Goal: Information Seeking & Learning: Learn about a topic

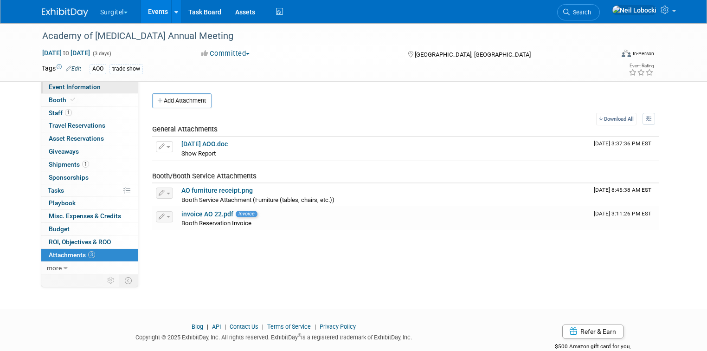
click at [71, 84] on span "Event Information" at bounding box center [75, 86] width 52 height 7
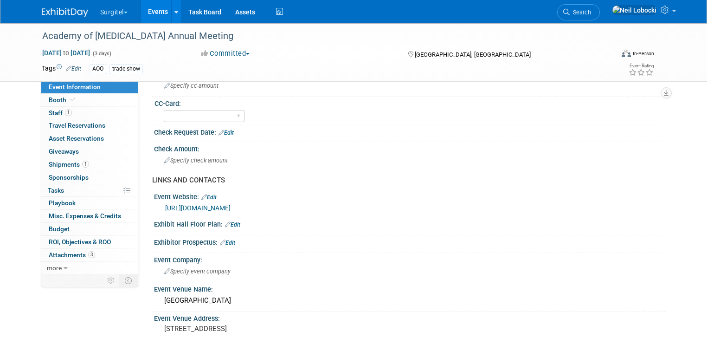
scroll to position [334, 0]
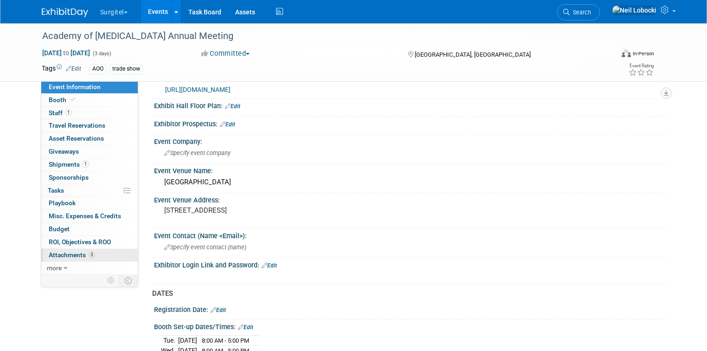
click at [76, 254] on span "Attachments 3" at bounding box center [72, 254] width 46 height 7
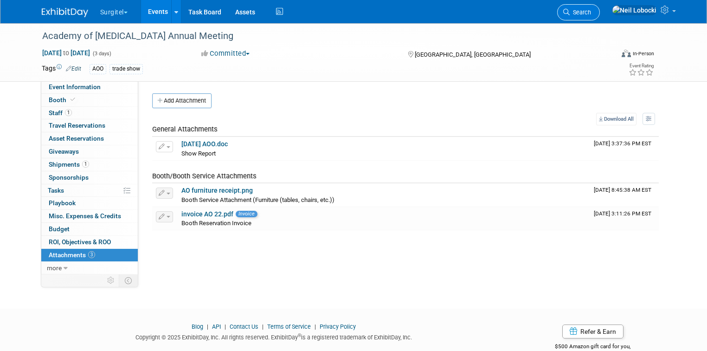
click at [591, 11] on span "Search" at bounding box center [580, 12] width 21 height 7
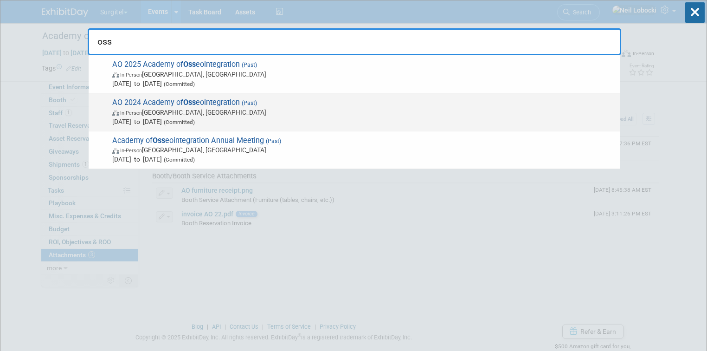
type input "oss"
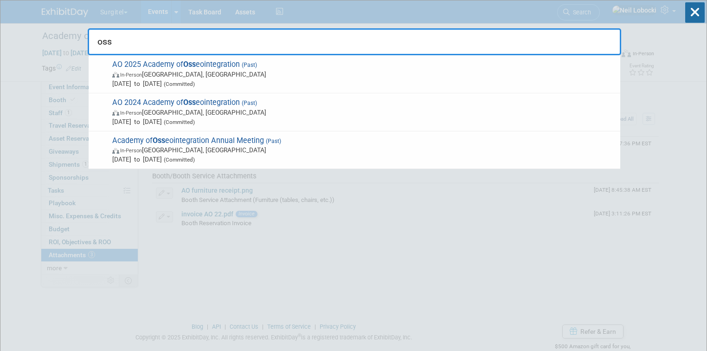
click at [236, 102] on span "AO 2024 Academy of Oss eointegration (Past) In-Person Charlotte, NC Mar 7, 2024…" at bounding box center [362, 112] width 506 height 28
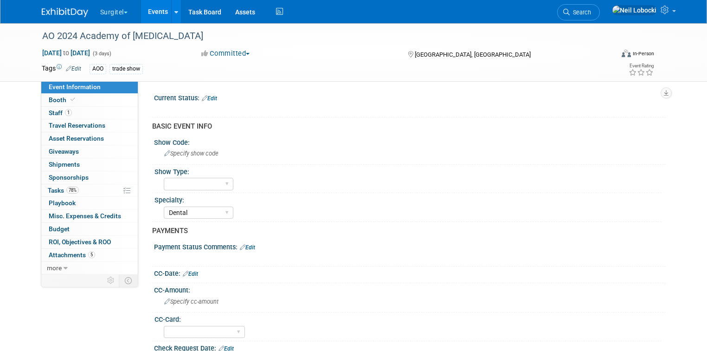
select select "Dental"
select select "Yes"
click at [55, 255] on span "Attachments 5" at bounding box center [72, 254] width 46 height 7
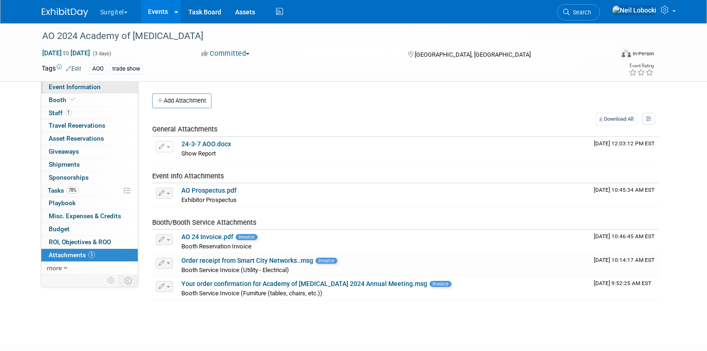
click at [81, 87] on span "Event Information" at bounding box center [75, 86] width 52 height 7
select select "Dental"
select select "Yes"
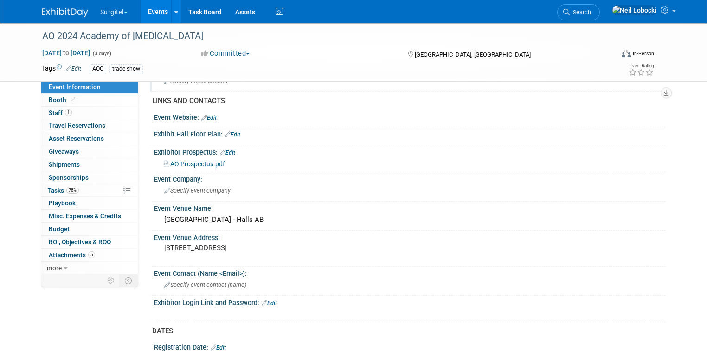
scroll to position [334, 0]
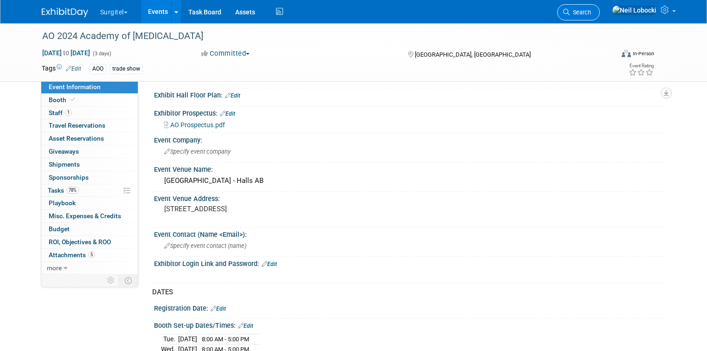
click at [591, 13] on span "Search" at bounding box center [580, 12] width 21 height 7
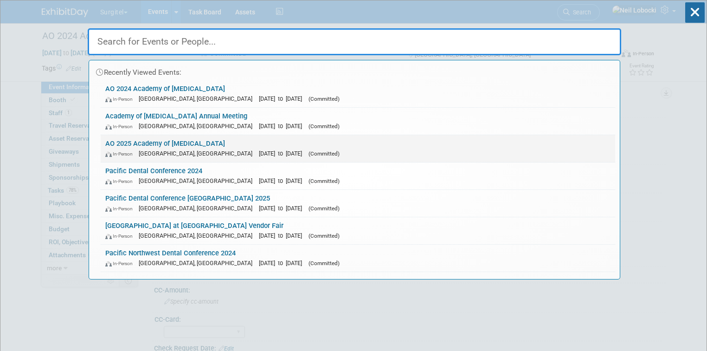
click at [259, 150] on span "[DATE] to [DATE]" at bounding box center [283, 153] width 48 height 7
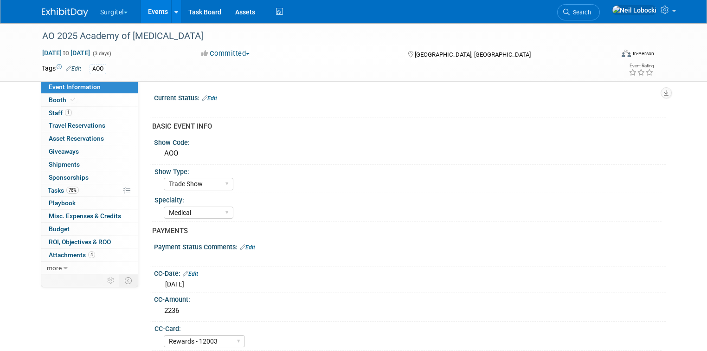
select select "Trade Show"
select select "Medical"
select select "Rewards - 12003"
select select "Yes"
select select "No"
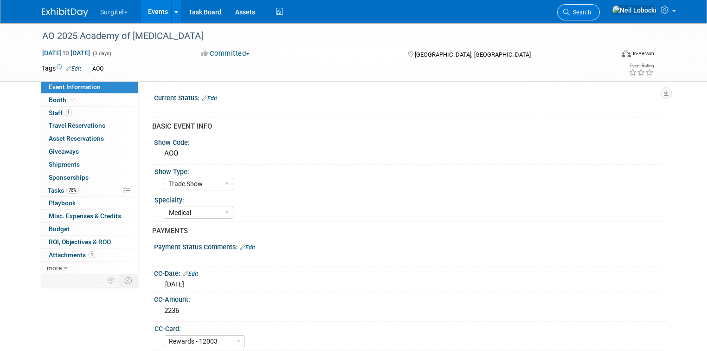
click at [591, 15] on span "Search" at bounding box center [580, 12] width 21 height 7
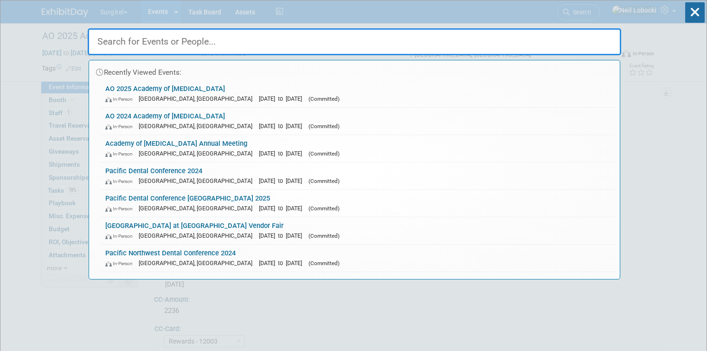
click at [291, 43] on input "text" at bounding box center [354, 41] width 533 height 27
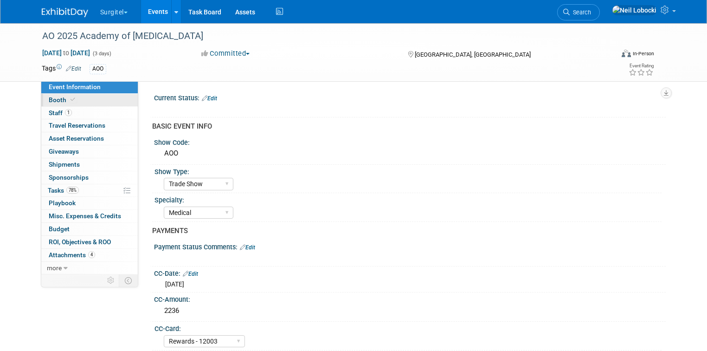
click at [98, 103] on link "Booth" at bounding box center [89, 100] width 96 height 13
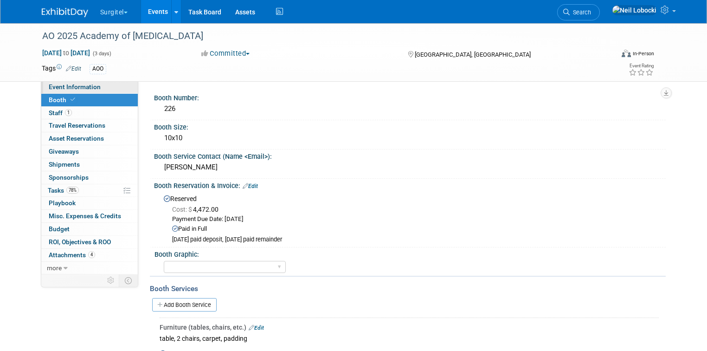
click at [61, 85] on span "Event Information" at bounding box center [75, 86] width 52 height 7
select select "Trade Show"
select select "Medical"
select select "Rewards - 12003"
select select "Yes"
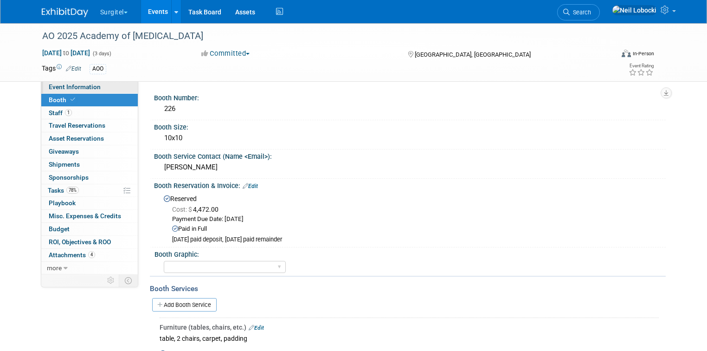
select select "No"
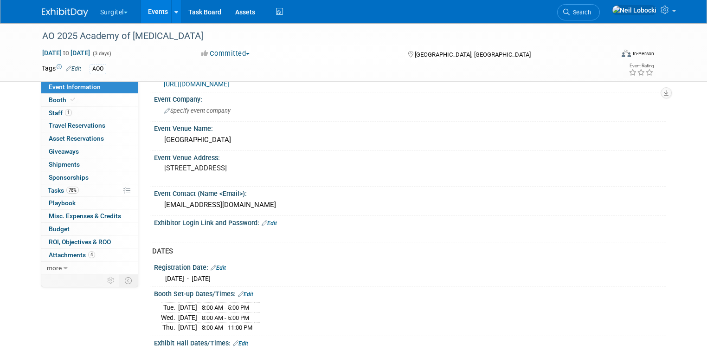
scroll to position [408, 0]
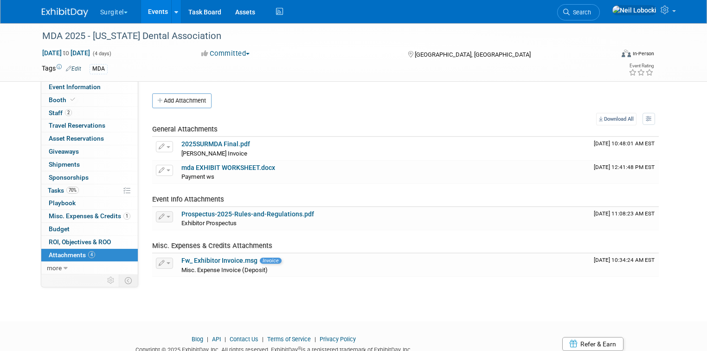
click at [47, 11] on img at bounding box center [65, 12] width 46 height 9
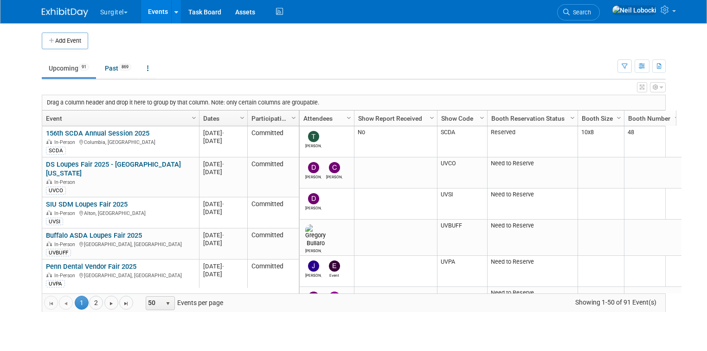
drag, startPoint x: 649, startPoint y: 88, endPoint x: 305, endPoint y: 134, distance: 347.7
click at [644, 88] on icon "button" at bounding box center [642, 87] width 5 height 6
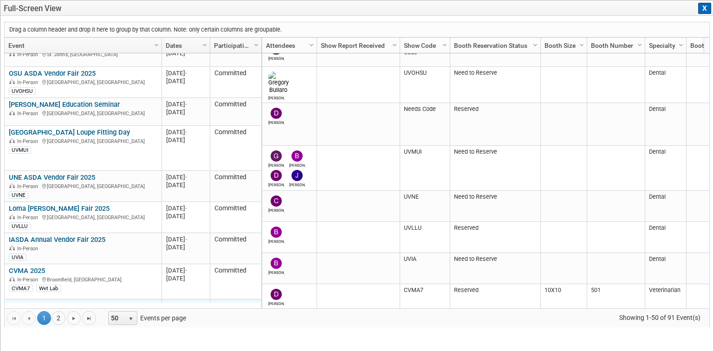
scroll to position [356, 0]
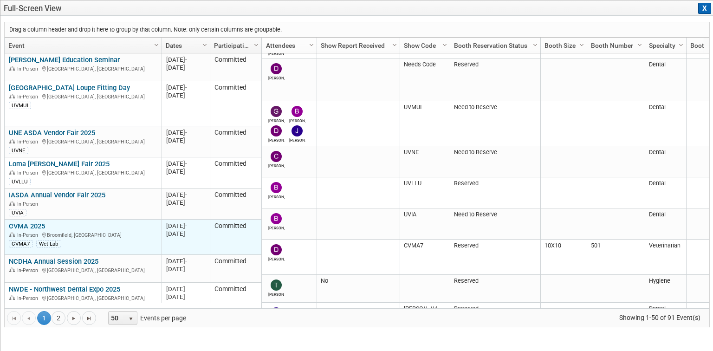
click at [38, 222] on link "CVMA 2025" at bounding box center [27, 226] width 36 height 8
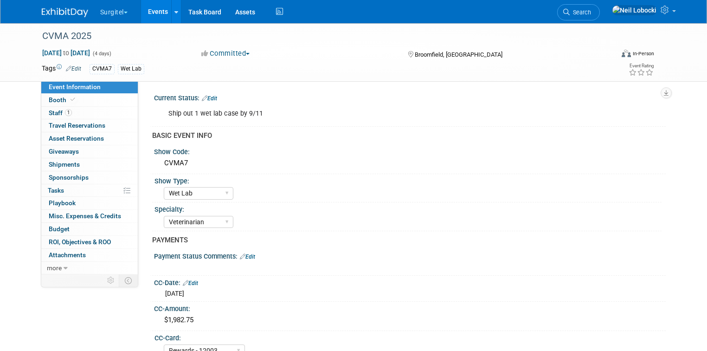
select select "Wet Lab"
select select "Veterinarian"
select select "Rewards - 12003"
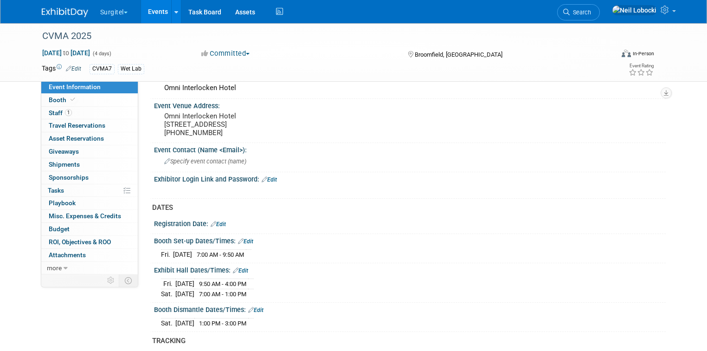
scroll to position [482, 0]
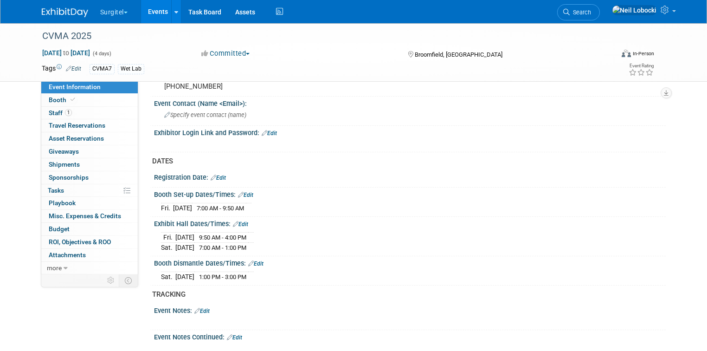
click at [59, 10] on img at bounding box center [65, 12] width 46 height 9
